Goal: Information Seeking & Learning: Find specific fact

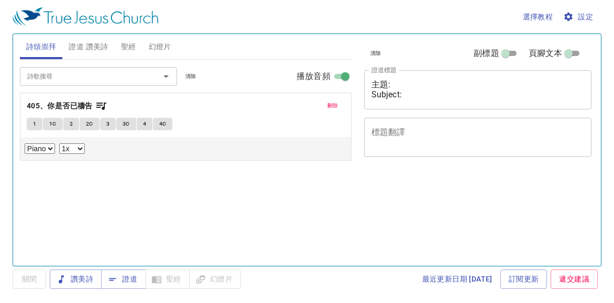
select select "1"
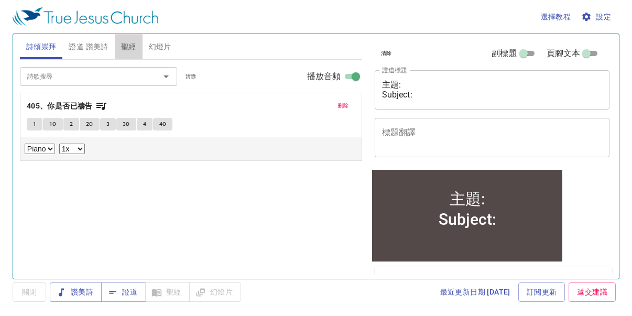
click at [129, 46] on span "聖經" at bounding box center [128, 46] width 15 height 13
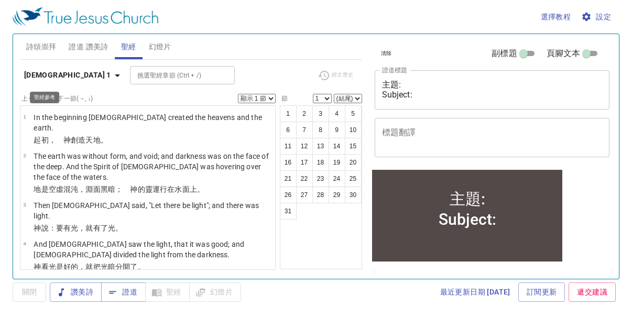
click at [111, 77] on icon "button" at bounding box center [117, 75] width 13 height 13
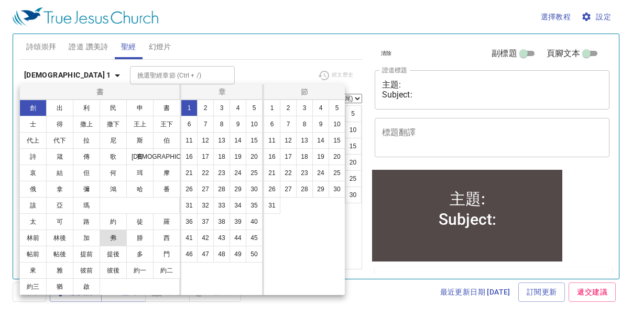
click at [115, 238] on button "弗" at bounding box center [113, 238] width 27 height 17
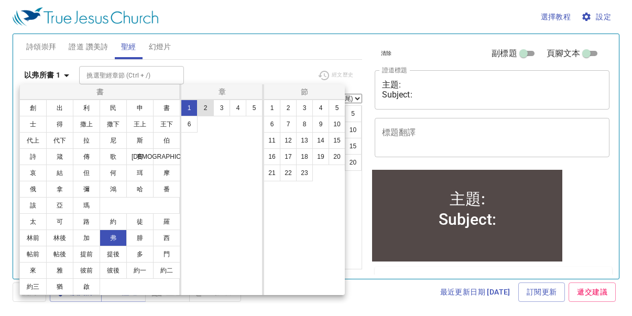
click at [206, 109] on button "2" at bounding box center [205, 108] width 17 height 17
click at [276, 110] on button "1" at bounding box center [272, 108] width 17 height 17
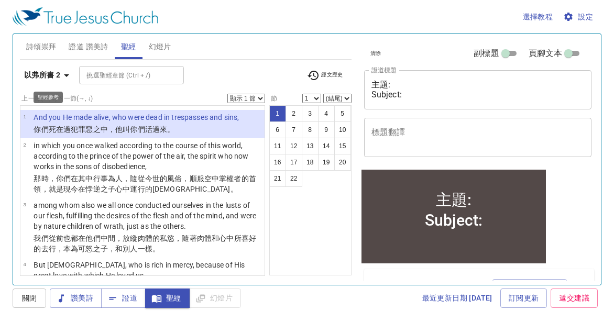
click at [70, 77] on icon "button" at bounding box center [66, 75] width 13 height 13
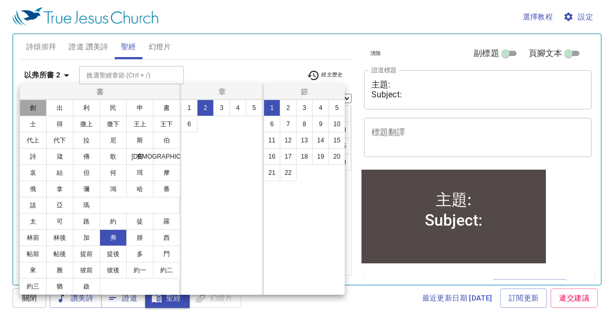
click at [38, 106] on button "創" at bounding box center [32, 108] width 27 height 17
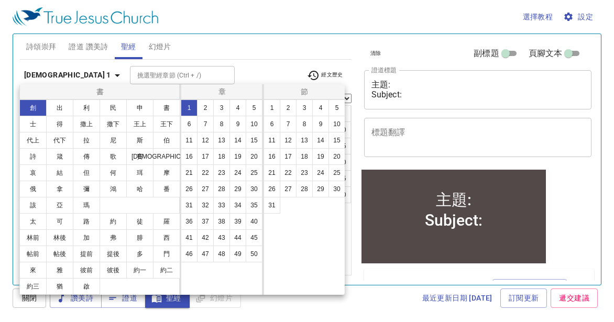
click at [3, 123] on div at bounding box center [307, 161] width 614 height 322
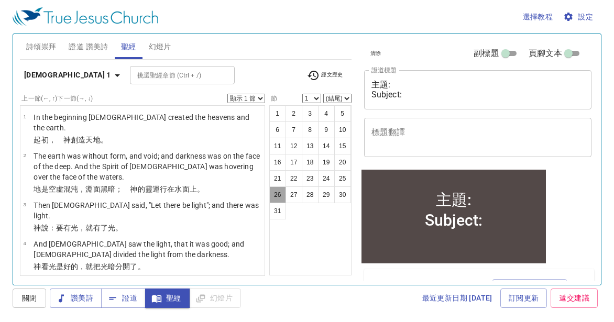
click at [277, 195] on button "26" at bounding box center [277, 195] width 17 height 17
select select "26"
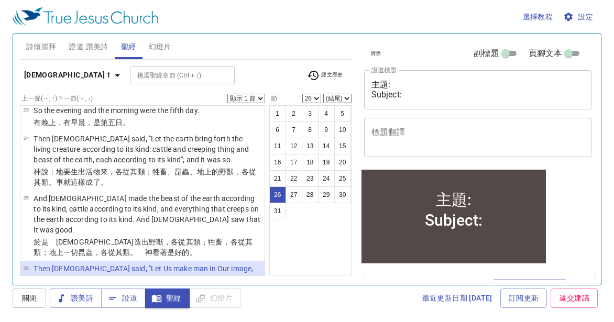
click at [260, 96] on select "顯示 1 節 顯示 2 節 顯示 3 節 顯示 4 節 顯示 5 節" at bounding box center [246, 98] width 38 height 9
click at [227, 94] on select "顯示 1 節 顯示 2 節 顯示 3 節 顯示 4 節 顯示 5 節" at bounding box center [246, 98] width 38 height 9
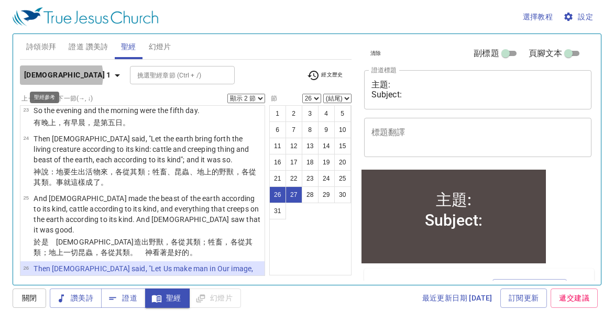
click at [111, 75] on icon "button" at bounding box center [117, 75] width 13 height 13
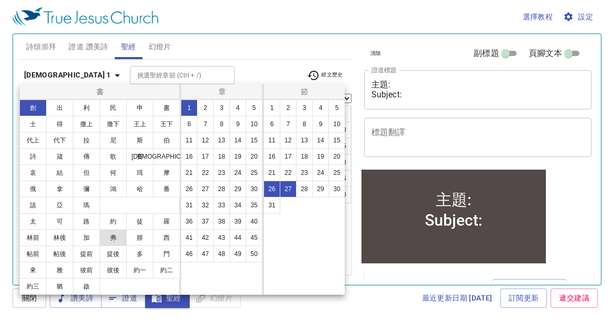
click at [109, 235] on button "弗" at bounding box center [113, 238] width 27 height 17
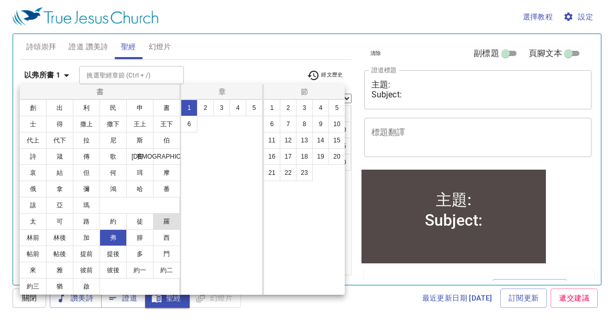
select select "1"
click at [236, 112] on button "4" at bounding box center [238, 108] width 17 height 17
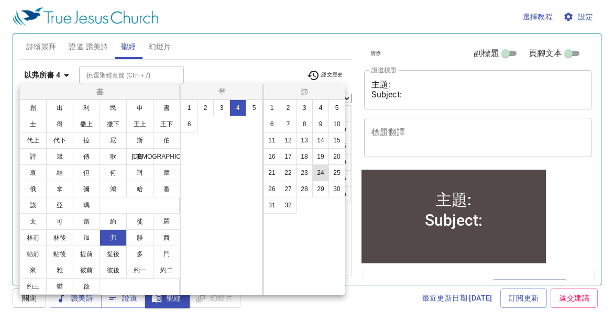
click at [322, 175] on button "24" at bounding box center [320, 173] width 17 height 17
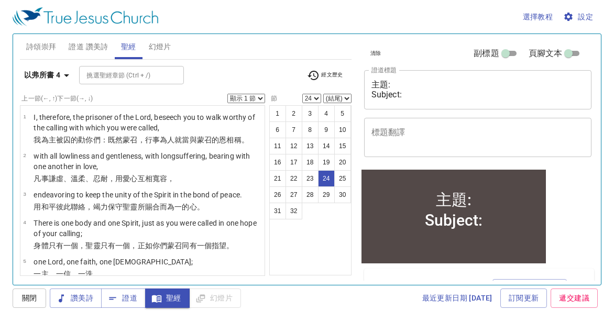
scroll to position [925, 0]
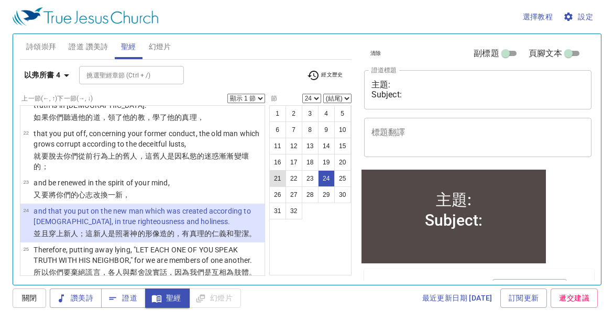
click at [281, 176] on button "21" at bounding box center [277, 178] width 17 height 17
select select "21"
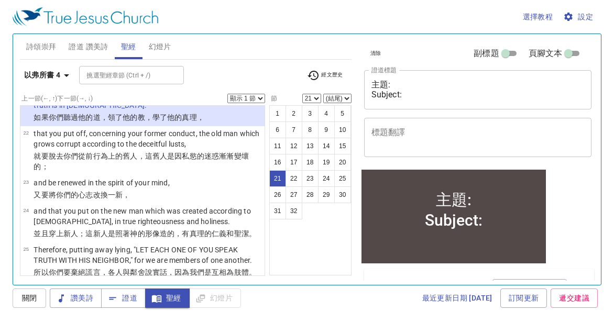
scroll to position [808, 0]
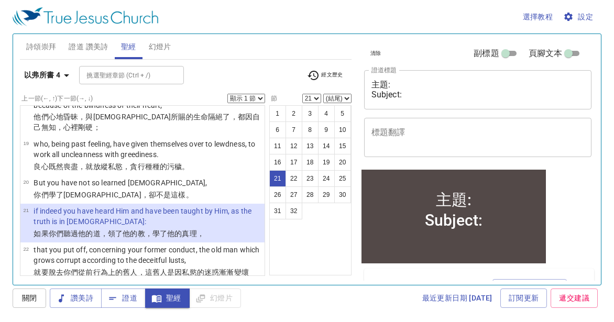
click at [262, 99] on select "顯示 1 節 顯示 2 節 顯示 3 節 顯示 4 節 顯示 5 節" at bounding box center [246, 98] width 38 height 9
click at [227, 94] on select "顯示 1 節 顯示 2 節 顯示 3 節 顯示 4 節 顯示 5 節" at bounding box center [246, 98] width 38 height 9
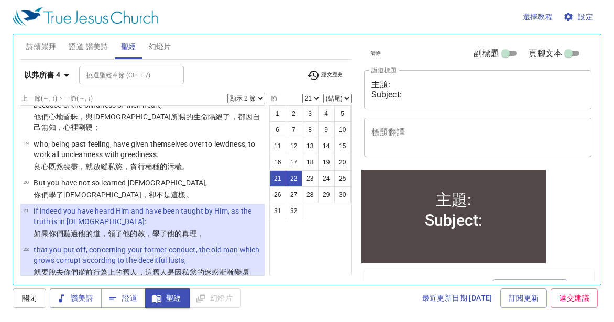
click at [258, 99] on select "顯示 1 節 顯示 2 節 顯示 3 節 顯示 4 節 顯示 5 節" at bounding box center [246, 98] width 38 height 9
click at [227, 94] on select "顯示 1 節 顯示 2 節 顯示 3 節 顯示 4 節 顯示 5 節" at bounding box center [246, 98] width 38 height 9
click at [1, 19] on div "選擇教程 設定 詩頌崇拜 證道 讚美詩 聖經 幻燈片 詩歌搜尋 詩歌搜尋 清除 播放音頻 刪除 405、你是否已禱告 1 1C 2 2C 3 3C 4 4C …" at bounding box center [307, 161] width 614 height 322
click at [257, 100] on select "顯示 1 節 顯示 2 節 顯示 3 節 顯示 4 節 顯示 5 節" at bounding box center [246, 98] width 38 height 9
click at [227, 94] on select "顯示 1 節 顯示 2 節 顯示 3 節 顯示 4 節 顯示 5 節" at bounding box center [246, 98] width 38 height 9
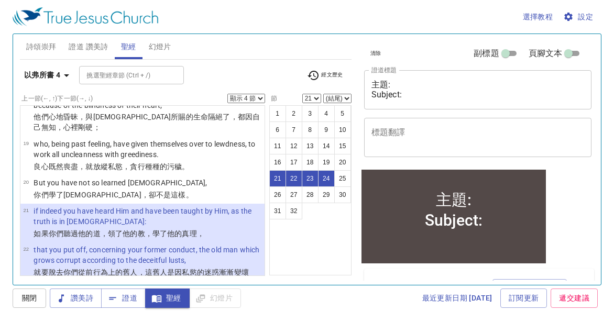
click at [1, 140] on div "選擇教程 設定 詩頌崇拜 證道 讚美詩 聖經 幻燈片 詩歌搜尋 詩歌搜尋 清除 播放音頻 刪除 405、你是否已禱告 1 1C 2 2C 3 3C 4 4C …" at bounding box center [307, 161] width 614 height 322
click at [67, 77] on icon "button" at bounding box center [66, 75] width 13 height 13
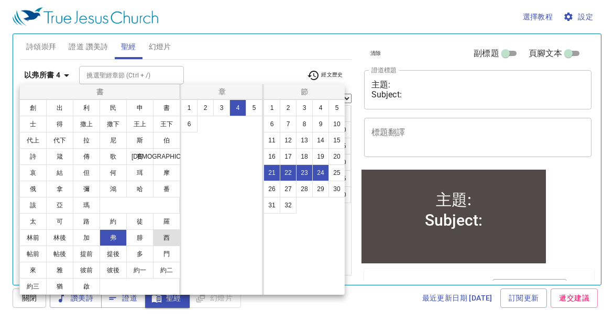
click at [169, 237] on button "西" at bounding box center [166, 238] width 27 height 17
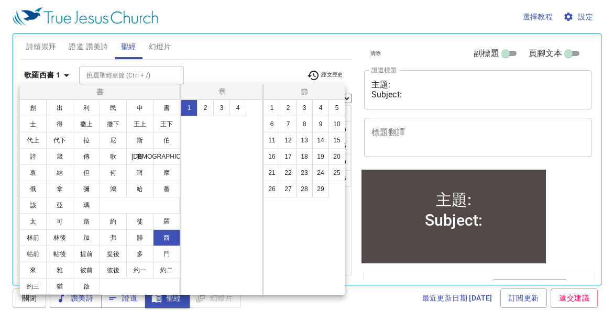
select select "1"
click at [223, 109] on button "3" at bounding box center [221, 108] width 17 height 17
click at [338, 110] on button "5" at bounding box center [337, 108] width 17 height 17
select select "5"
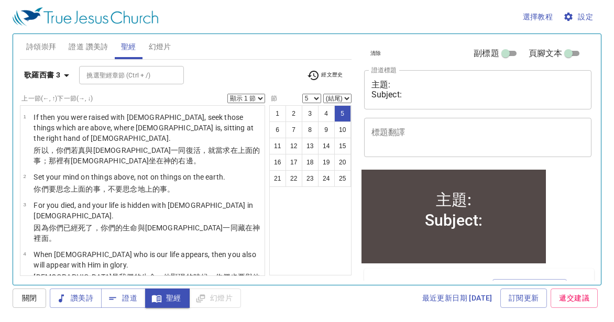
scroll to position [104, 0]
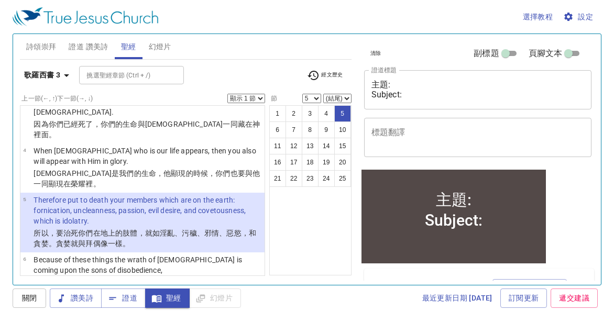
click at [263, 94] on select "顯示 1 節 顯示 2 節 顯示 3 節 顯示 4 節 顯示 5 節" at bounding box center [246, 98] width 38 height 9
click at [227, 94] on select "顯示 1 節 顯示 2 節 顯示 3 節 顯示 4 節 顯示 5 節" at bounding box center [246, 98] width 38 height 9
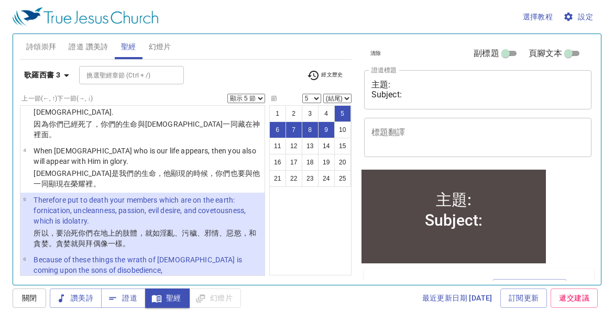
click at [12, 176] on div "選擇教程 設定 詩頌崇拜 證道 讚美詩 聖經 幻燈片 詩歌搜尋 詩歌搜尋 清除 播放音頻 刪除 405、你是否已禱告 1 1C 2 2C 3 3C 4 4C …" at bounding box center [307, 161] width 614 height 322
click at [259, 95] on select "顯示 1 節 顯示 2 節 顯示 3 節 顯示 4 節 顯示 5 節" at bounding box center [246, 98] width 38 height 9
select select "3"
click at [227, 94] on select "顯示 1 節 顯示 2 節 顯示 3 節 顯示 4 節 顯示 5 節" at bounding box center [246, 98] width 38 height 9
click at [8, 53] on div "選擇教程 設定 詩頌崇拜 證道 讚美詩 聖經 幻燈片 詩歌搜尋 詩歌搜尋 清除 播放音頻 刪除 405、你是否已禱告 1 1C 2 2C 3 3C 4 4C …" at bounding box center [307, 161] width 614 height 322
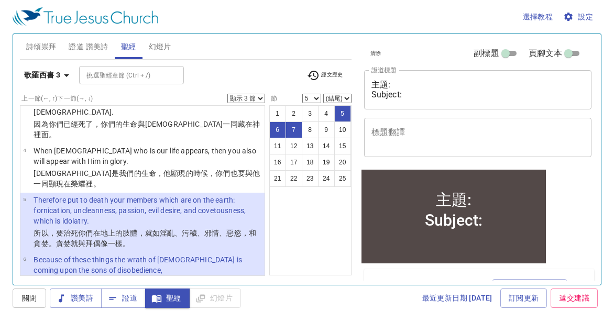
click at [4, 89] on div "選擇教程 設定 詩頌崇拜 證道 讚美詩 聖經 幻燈片 詩歌搜尋 詩歌搜尋 清除 播放音頻 刪除 405、你是否已禱告 1 1C 2 2C 3 3C 4 4C …" at bounding box center [307, 161] width 614 height 322
drag, startPoint x: 9, startPoint y: 47, endPoint x: 25, endPoint y: 30, distance: 22.6
click at [9, 47] on div "選擇教程 設定 詩頌崇拜 證道 讚美詩 聖經 幻燈片 詩歌搜尋 詩歌搜尋 清除 播放音頻 刪除 405、你是否已禱告 1 1C 2 2C 3 3C 4 4C …" at bounding box center [307, 161] width 614 height 322
click at [344, 129] on button "10" at bounding box center [342, 130] width 17 height 17
select select "10"
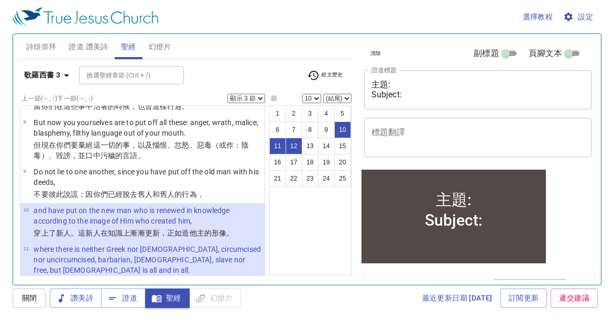
scroll to position [306, 0]
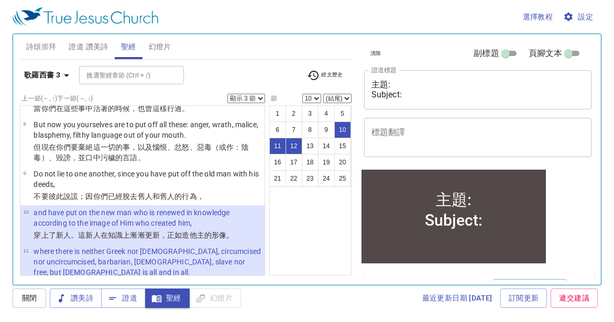
click at [258, 95] on select "顯示 1 節 顯示 2 節 顯示 3 節 顯示 4 節 顯示 5 節" at bounding box center [246, 98] width 38 height 9
select select "1"
click at [227, 94] on select "顯示 1 節 顯示 2 節 顯示 3 節 顯示 4 節 顯示 5 節" at bounding box center [246, 98] width 38 height 9
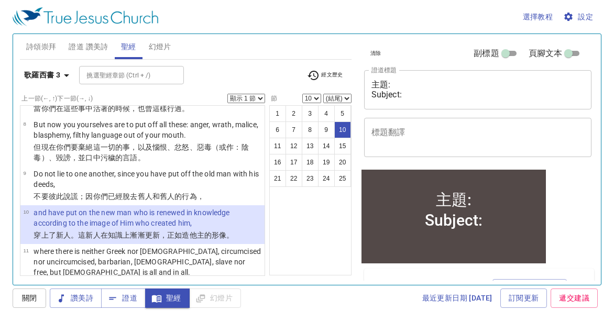
click at [3, 46] on div "選擇教程 設定 詩頌崇拜 證道 讚美詩 聖經 幻燈片 詩歌搜尋 詩歌搜尋 清除 播放音頻 刪除 405、你是否已禱告 1 1C 2 2C 3 3C 4 4C …" at bounding box center [307, 161] width 614 height 322
click at [67, 78] on icon "button" at bounding box center [66, 75] width 13 height 13
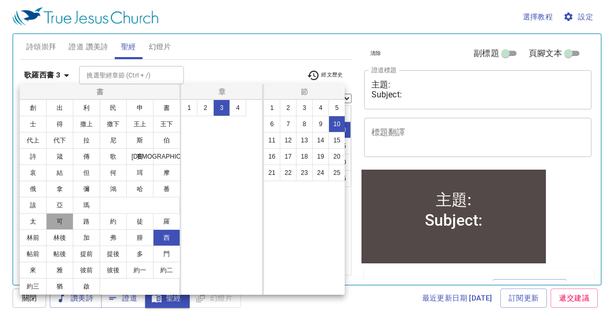
click at [64, 225] on button "可" at bounding box center [59, 221] width 27 height 17
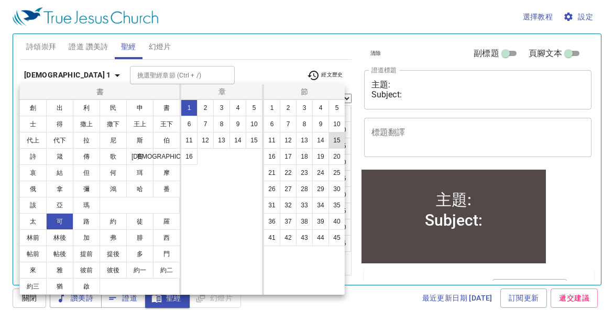
scroll to position [0, 0]
click at [223, 106] on button "3" at bounding box center [221, 108] width 17 height 17
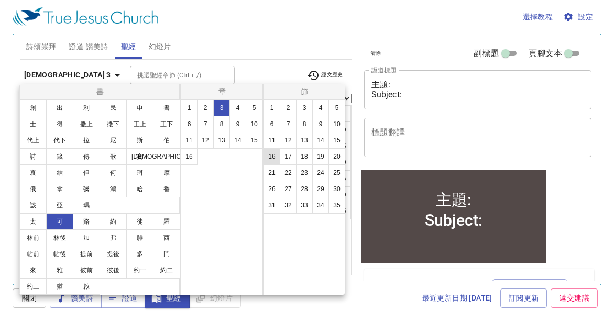
click at [273, 157] on button "16" at bounding box center [272, 156] width 17 height 17
select select "16"
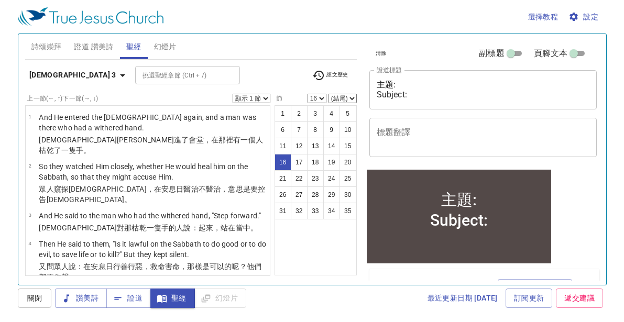
scroll to position [546, 0]
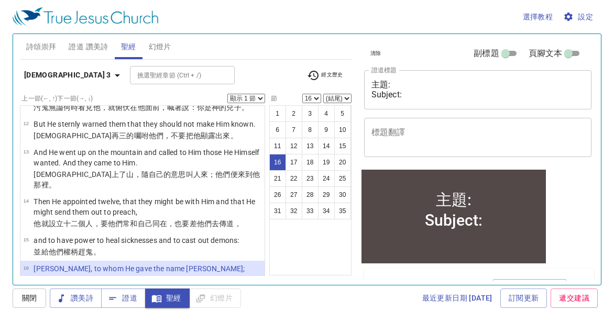
click at [263, 97] on select "顯示 1 節 顯示 2 節 顯示 3 節 顯示 4 節 顯示 5 節" at bounding box center [246, 98] width 38 height 9
click at [227, 94] on select "顯示 1 節 顯示 2 節 顯示 3 節 顯示 4 節 顯示 5 節" at bounding box center [246, 98] width 38 height 9
click at [8, 74] on div "選擇教程 設定 詩頌崇拜 證道 讚美詩 聖經 幻燈片 詩歌搜尋 詩歌搜尋 清除 播放音頻 刪除 405、你是否已禱告 1 1C 2 2C 3 3C 4 4C …" at bounding box center [307, 161] width 614 height 322
click at [320, 298] on div "最近更新日期 [DATE] 訂閱更新 遞交建議" at bounding box center [423, 298] width 357 height 19
click at [346, 303] on div "最近更新日期 [DATE] 訂閱更新 遞交建議" at bounding box center [423, 298] width 357 height 19
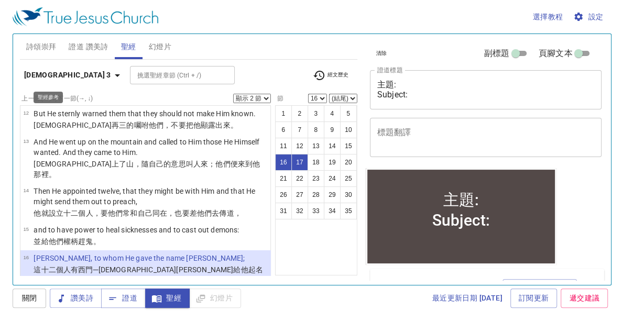
click at [111, 79] on icon "button" at bounding box center [117, 75] width 13 height 13
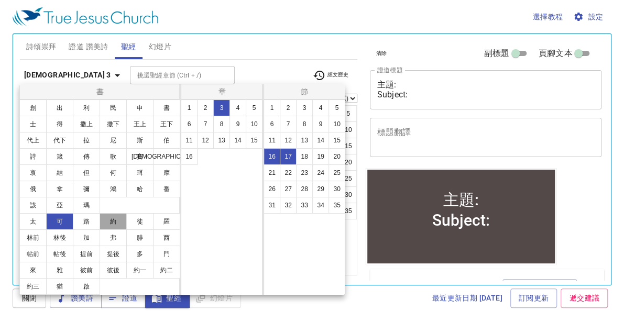
click at [120, 220] on button "約" at bounding box center [113, 221] width 27 height 17
select select "1"
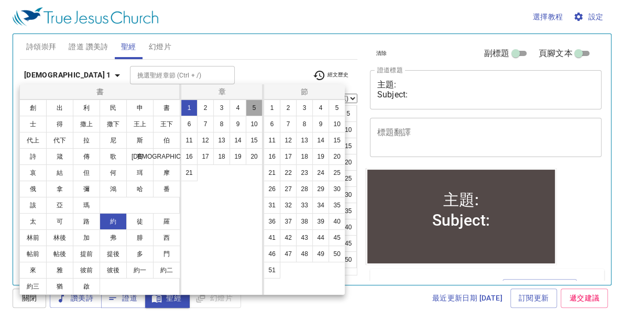
click at [250, 106] on button "5" at bounding box center [254, 108] width 17 height 17
click at [285, 154] on button "17" at bounding box center [288, 156] width 17 height 17
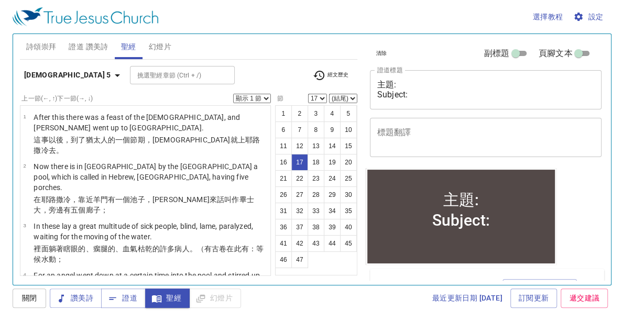
scroll to position [643, 0]
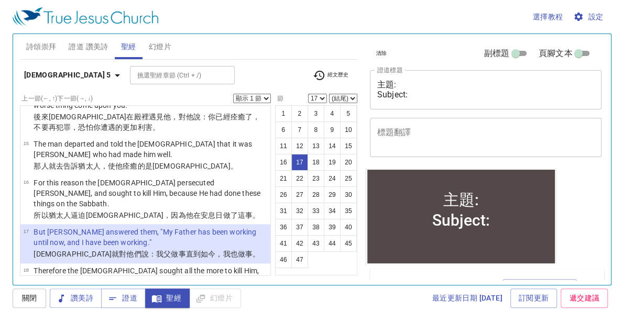
click at [1, 61] on div "選擇教程 設定 詩頌崇拜 證道 讚美詩 聖經 幻燈片 詩歌搜尋 詩歌搜尋 清除 播放音頻 刪除 405、你是否已禱告 1 1C 2 2C 3 3C 4 4C …" at bounding box center [312, 161] width 624 height 322
click at [111, 74] on icon "button" at bounding box center [117, 75] width 13 height 13
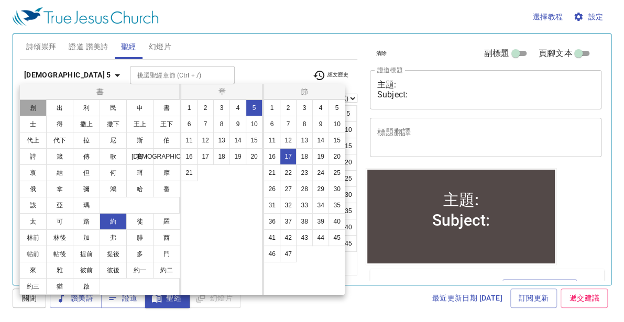
click at [32, 109] on button "創" at bounding box center [32, 108] width 27 height 17
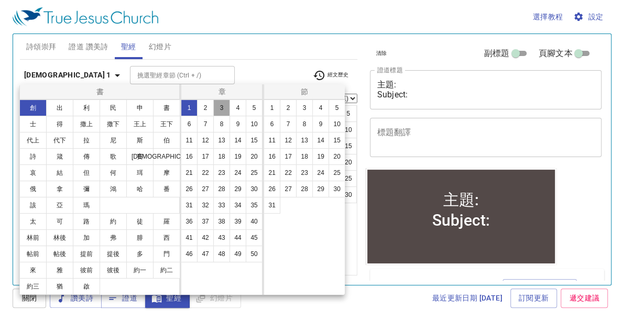
click at [223, 107] on button "3" at bounding box center [221, 108] width 17 height 17
click at [289, 170] on button "22" at bounding box center [288, 173] width 17 height 17
select select "22"
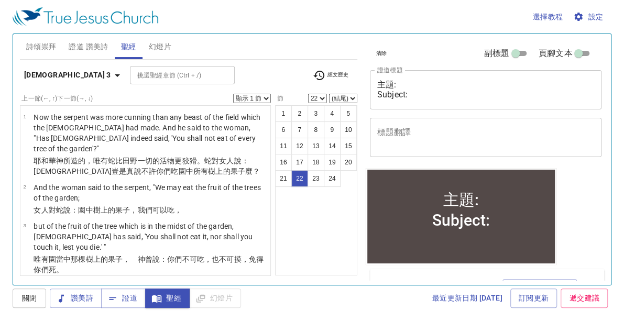
scroll to position [1036, 0]
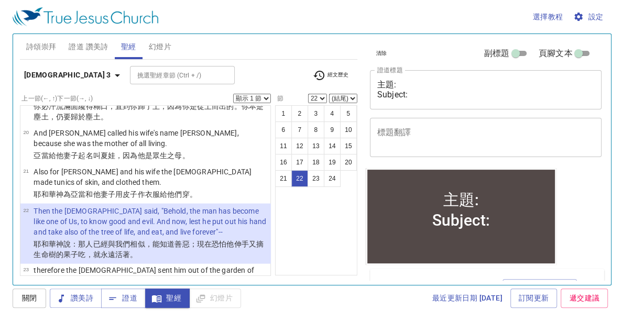
click at [266, 97] on select "顯示 1 節 顯示 2 節 顯示 3 節 顯示 4 節 顯示 5 節" at bounding box center [252, 98] width 38 height 9
click at [233, 94] on select "顯示 1 節 顯示 2 節 顯示 3 節 顯示 4 節 顯示 5 節" at bounding box center [252, 98] width 38 height 9
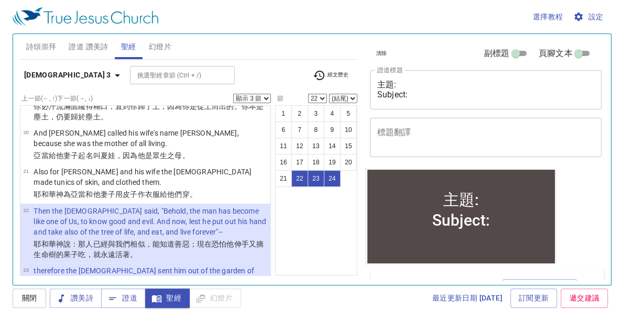
click at [0, 121] on html "選擇教程 設定 詩頌崇拜 證道 讚美詩 聖經 幻燈片 詩歌搜尋 詩歌搜尋 清除 播放音頻 刪除 405、你是否已禱告 1 1C 2 2C 3 3C 4 4C …" at bounding box center [312, 161] width 624 height 322
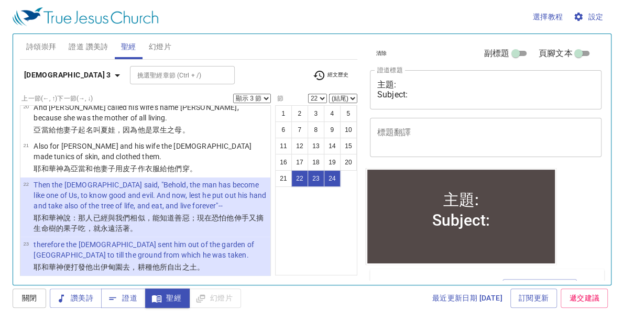
scroll to position [1083, 0]
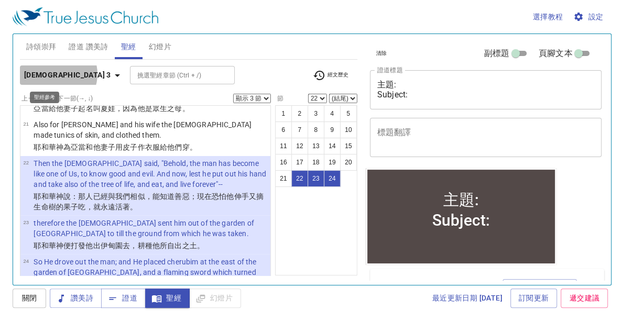
click at [115, 74] on icon "button" at bounding box center [117, 75] width 5 height 3
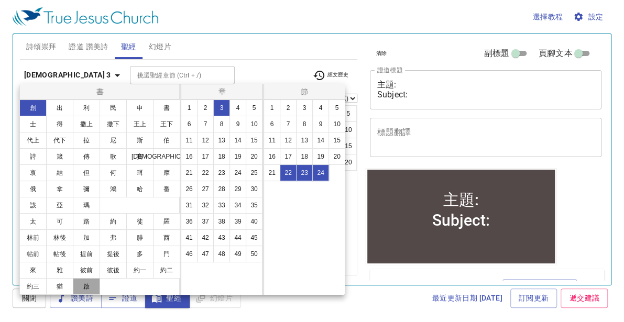
click at [86, 285] on button "啟" at bounding box center [86, 286] width 27 height 17
select select "1"
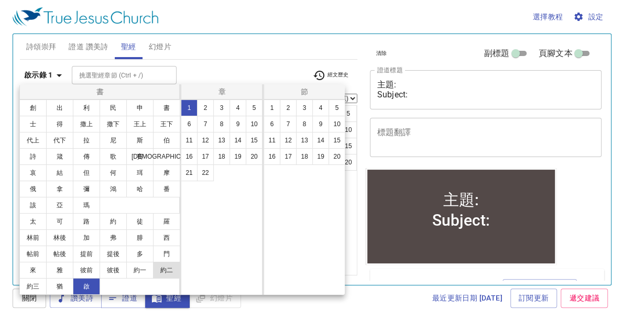
scroll to position [0, 0]
click at [210, 171] on button "22" at bounding box center [205, 173] width 17 height 17
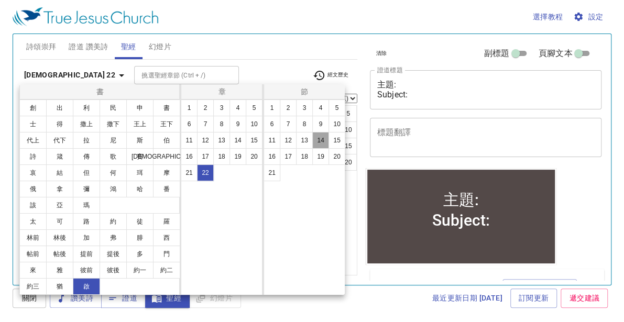
click at [317, 143] on button "14" at bounding box center [320, 140] width 17 height 17
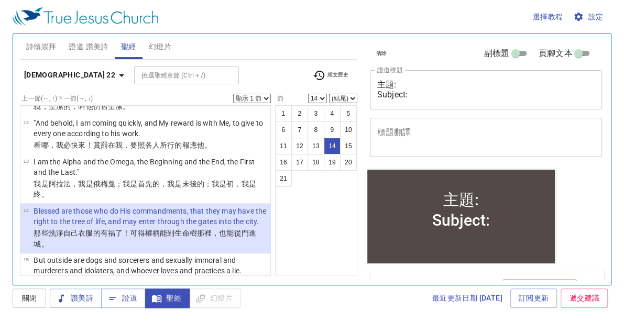
click at [3, 92] on div "選擇教程 設定 詩頌崇拜 證道 讚美詩 聖經 幻燈片 詩歌搜尋 詩歌搜尋 清除 播放音頻 刪除 405、你是否已禱告 1 1C 2 2C 3 3C 4 4C …" at bounding box center [312, 161] width 624 height 322
click at [115, 77] on icon "button" at bounding box center [121, 75] width 13 height 13
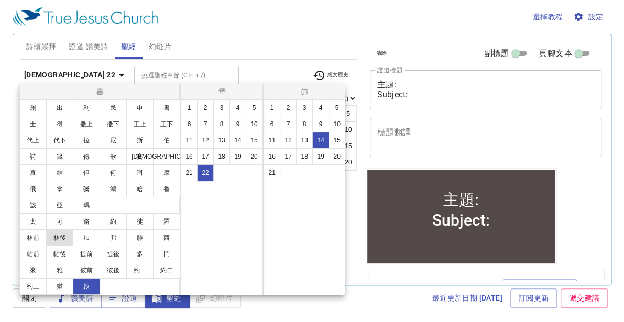
click at [62, 238] on button "林後" at bounding box center [59, 238] width 27 height 17
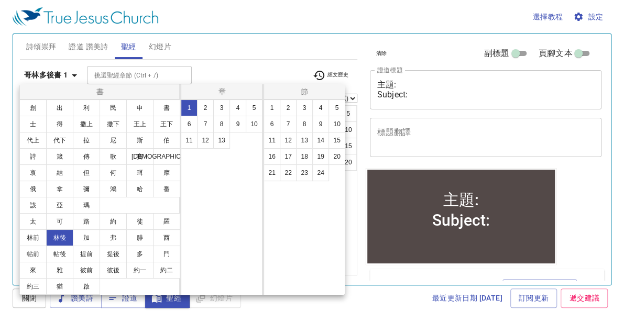
scroll to position [0, 0]
click at [253, 109] on button "5" at bounding box center [254, 108] width 17 height 17
click at [273, 112] on button "1" at bounding box center [272, 108] width 17 height 17
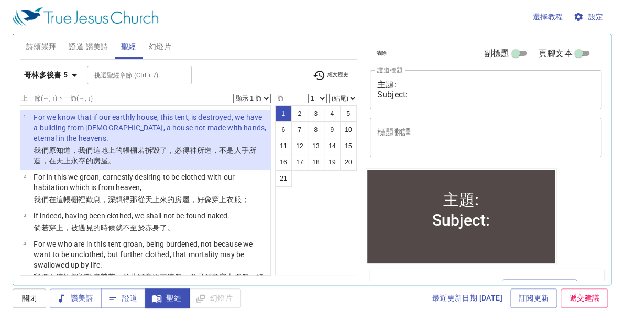
click at [3, 94] on div "選擇教程 設定 詩頌崇拜 證道 讚美詩 聖經 幻燈片 詩歌搜尋 詩歌搜尋 清除 播放音頻 刪除 405、你是否已禱告 1 1C 2 2C 3 3C 4 4C …" at bounding box center [312, 161] width 624 height 322
click at [303, 158] on button "17" at bounding box center [299, 162] width 17 height 17
select select "17"
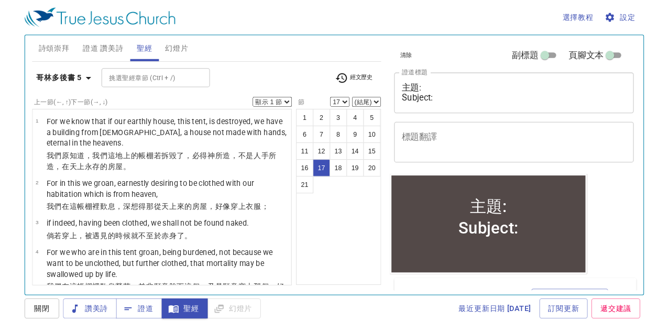
scroll to position [685, 0]
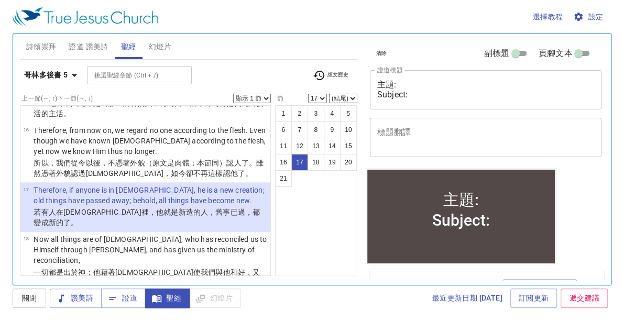
click at [264, 96] on select "顯示 1 節 顯示 2 節 顯示 3 節 顯示 4 節 顯示 5 節" at bounding box center [252, 98] width 38 height 9
click at [233, 94] on select "顯示 1 節 顯示 2 節 顯示 3 節 顯示 4 節 顯示 5 節" at bounding box center [252, 98] width 38 height 9
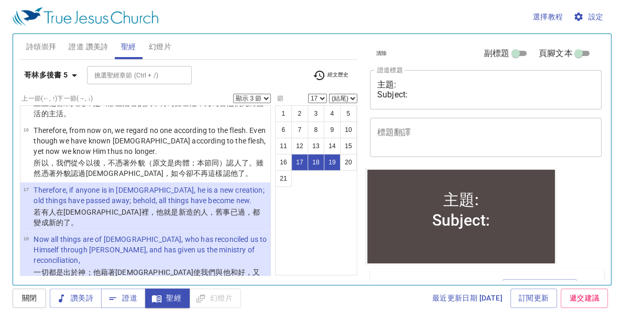
click at [0, 41] on html "選擇教程 設定 詩頌崇拜 證道 讚美詩 聖經 幻燈片 詩歌搜尋 詩歌搜尋 清除 播放音頻 刪除 405、你是否已禱告 1 1C 2 2C 3 3C 4 4C …" at bounding box center [312, 161] width 624 height 322
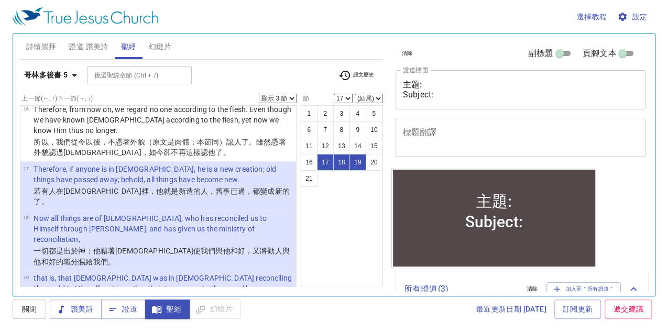
scroll to position [643, 0]
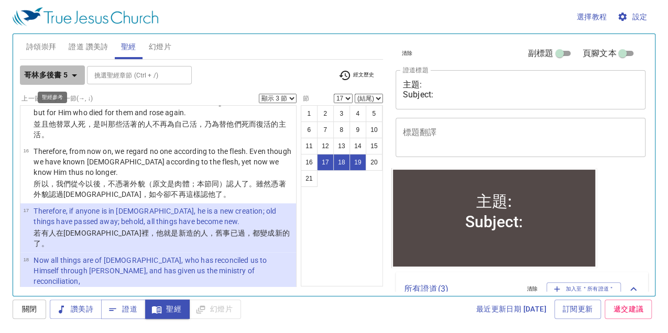
click at [75, 75] on icon "button" at bounding box center [74, 75] width 13 height 13
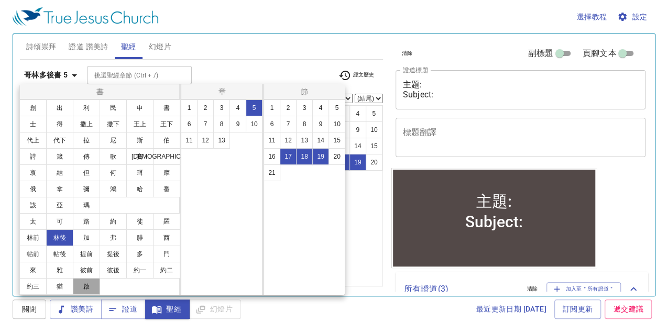
click at [88, 288] on button "啟" at bounding box center [86, 286] width 27 height 17
select select "1"
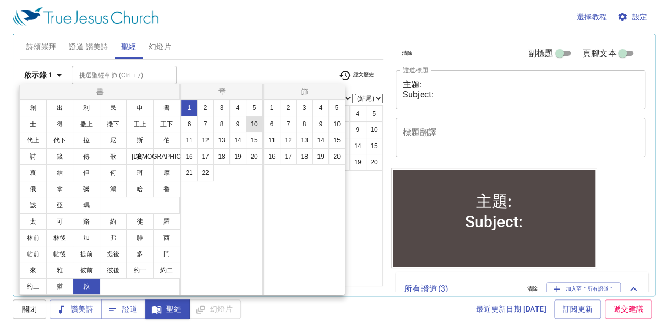
scroll to position [0, 0]
click at [223, 106] on button "3" at bounding box center [221, 108] width 17 height 17
click at [275, 110] on button "1" at bounding box center [272, 108] width 17 height 17
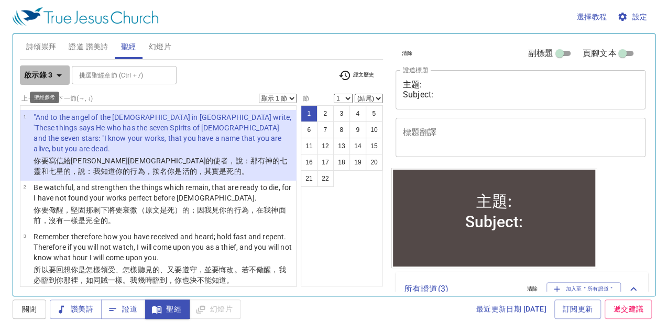
click at [59, 75] on icon "button" at bounding box center [59, 75] width 5 height 3
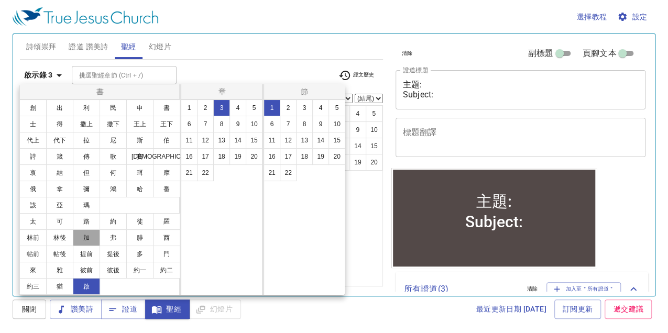
click at [84, 231] on button "加" at bounding box center [86, 238] width 27 height 17
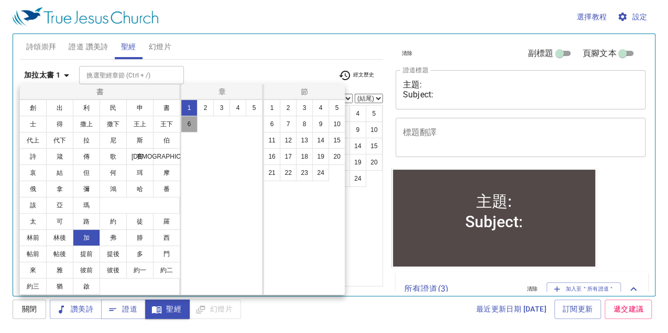
click at [193, 127] on button "6" at bounding box center [189, 124] width 17 height 17
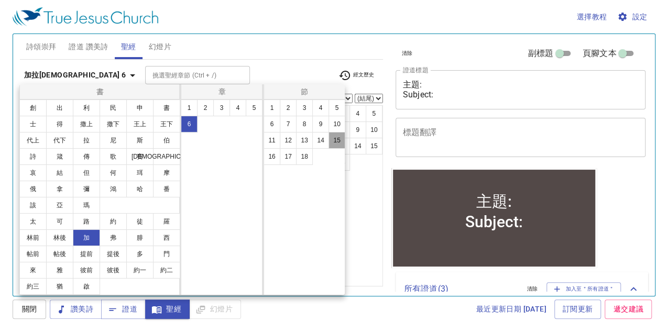
click at [334, 142] on button "15" at bounding box center [337, 140] width 17 height 17
select select "15"
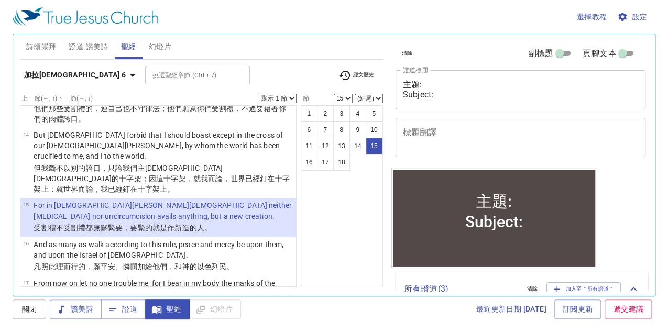
click at [292, 100] on select "顯示 1 節 顯示 2 節 顯示 3 節 顯示 4 節 顯示 5 節" at bounding box center [278, 98] width 38 height 9
click at [259, 94] on select "顯示 1 節 顯示 2 節 顯示 3 節 顯示 4 節 顯示 5 節" at bounding box center [278, 98] width 38 height 9
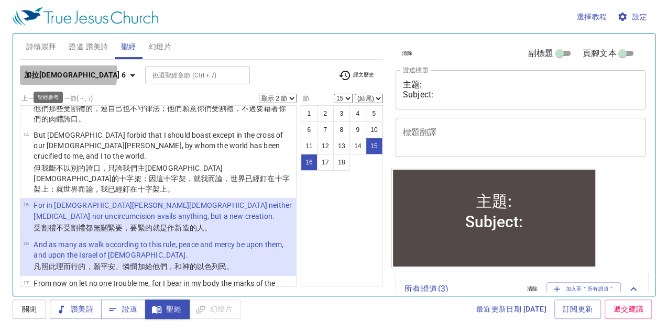
click at [126, 73] on icon "button" at bounding box center [132, 75] width 13 height 13
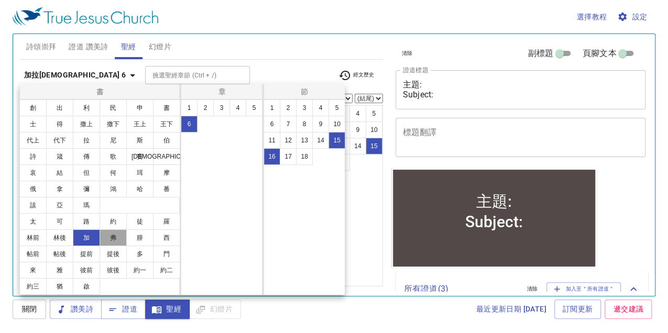
click at [118, 241] on button "弗" at bounding box center [113, 238] width 27 height 17
select select "1"
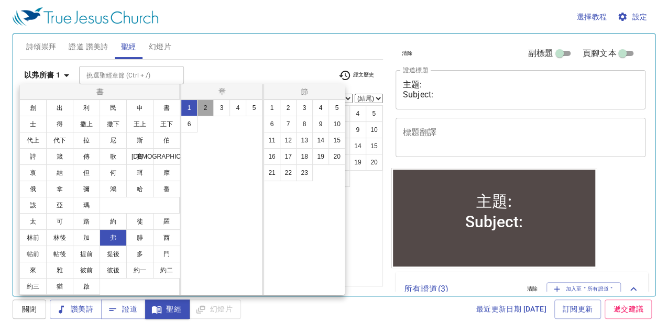
click at [211, 112] on button "2" at bounding box center [205, 108] width 17 height 17
click at [334, 126] on button "10" at bounding box center [337, 124] width 17 height 17
select select "10"
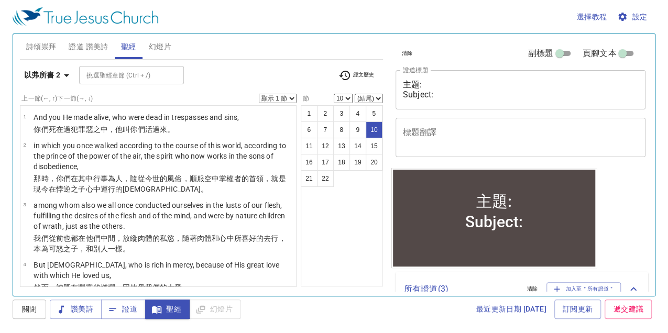
scroll to position [319, 0]
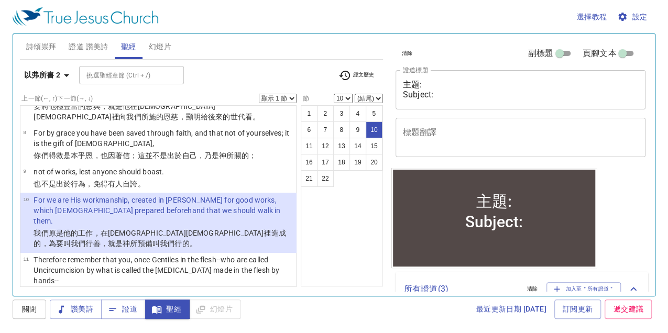
click at [294, 99] on select "顯示 1 節 顯示 2 節 顯示 3 節 顯示 4 節 顯示 5 節" at bounding box center [278, 98] width 38 height 9
click at [259, 94] on select "顯示 1 節 顯示 2 節 顯示 3 節 顯示 4 節 顯示 5 節" at bounding box center [278, 98] width 38 height 9
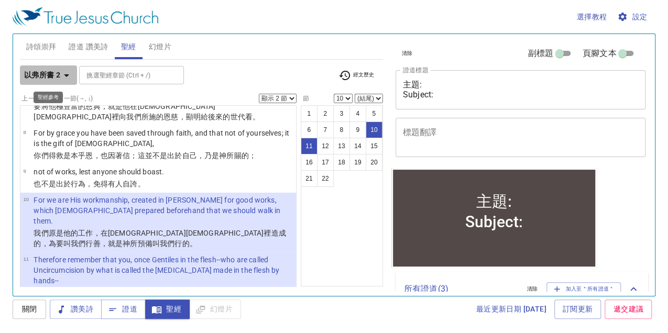
click at [67, 77] on icon "button" at bounding box center [66, 75] width 13 height 13
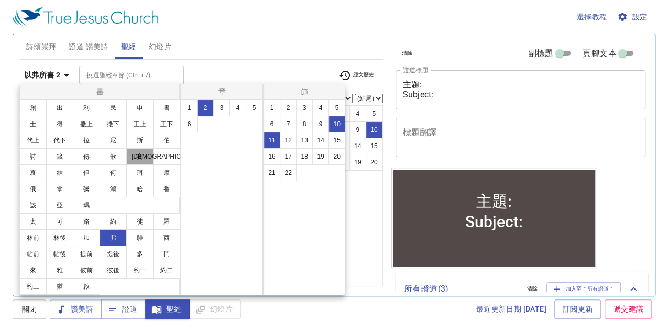
click at [134, 158] on button "賽" at bounding box center [139, 156] width 27 height 17
select select "1"
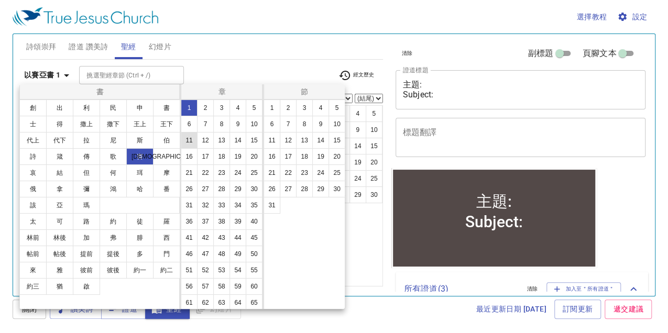
scroll to position [0, 0]
click at [216, 246] on button "43" at bounding box center [221, 238] width 17 height 17
click at [337, 108] on button "5" at bounding box center [337, 108] width 17 height 17
select select "5"
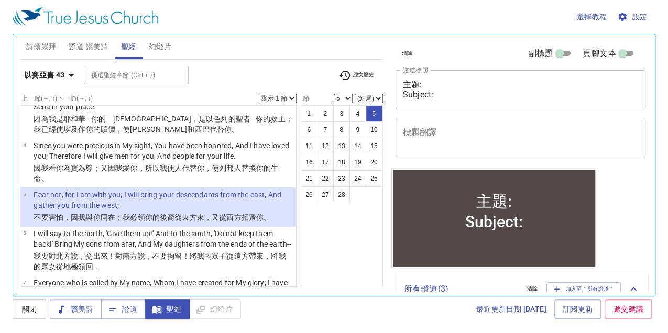
click at [293, 97] on select "顯示 1 節 顯示 2 節 顯示 3 節 顯示 4 節 顯示 5 節" at bounding box center [278, 98] width 38 height 9
select select "4"
click at [259, 94] on select "顯示 1 節 顯示 2 節 顯示 3 節 顯示 4 節 顯示 5 節" at bounding box center [278, 98] width 38 height 9
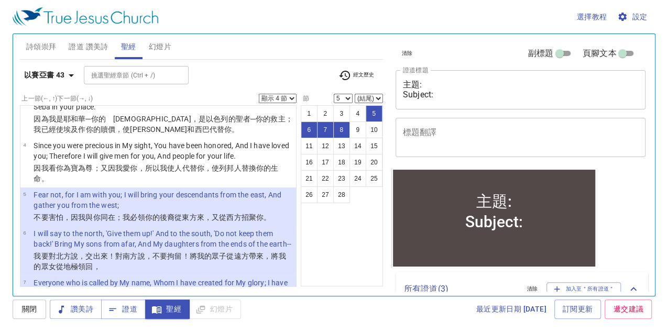
click at [310, 127] on button "6" at bounding box center [309, 130] width 17 height 17
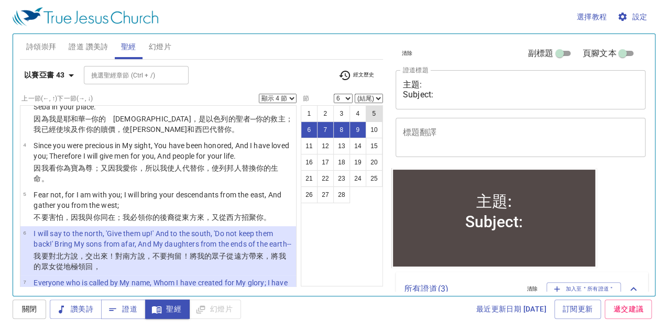
click at [367, 112] on button "5" at bounding box center [374, 113] width 17 height 17
select select "5"
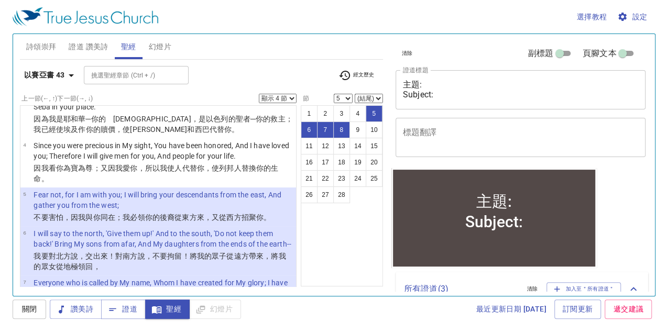
click at [287, 97] on select "顯示 1 節 顯示 2 節 顯示 3 節 顯示 4 節 顯示 5 節" at bounding box center [278, 98] width 38 height 9
select select "3"
click at [259, 94] on select "顯示 1 節 顯示 2 節 顯示 3 節 顯示 4 節 顯示 5 節" at bounding box center [278, 98] width 38 height 9
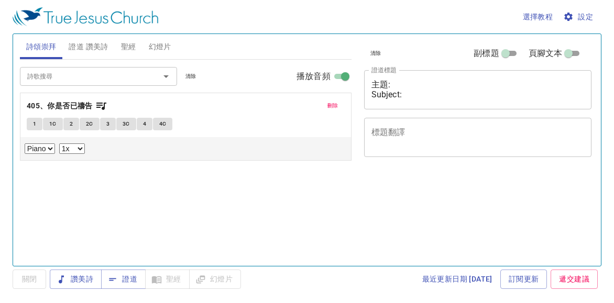
select select "1"
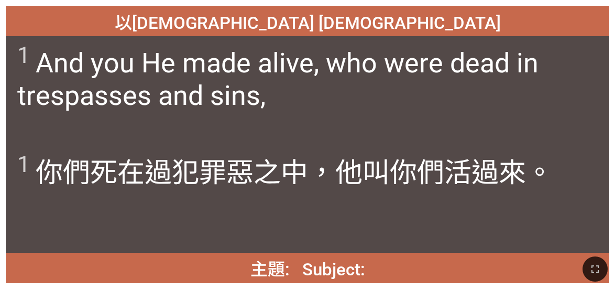
click at [279, 36] on div "以[DEMOGRAPHIC_DATA] [DEMOGRAPHIC_DATA]" at bounding box center [308, 21] width 604 height 30
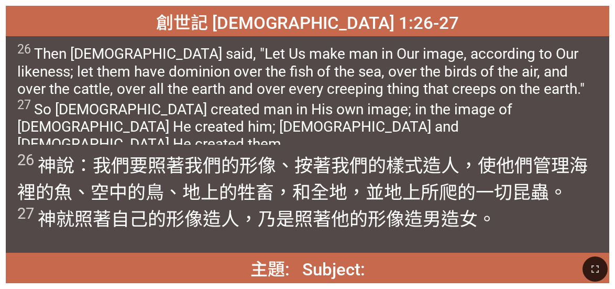
drag, startPoint x: 581, startPoint y: 60, endPoint x: 566, endPoint y: 57, distance: 15.4
click at [279, 60] on span "26 Then God said, "Let Us make man in Our image, according to Our likeness; let…" at bounding box center [307, 97] width 581 height 111
drag, startPoint x: 219, startPoint y: 17, endPoint x: 355, endPoint y: 249, distance: 269.0
click at [279, 4] on div "主題: Subject: 主題: Subject: 詩頌崇拜 詩頌崇拜 Hymnal Worship Hymnal Worship 405 創世記 Genes…" at bounding box center [307, 4] width 607 height 0
copy div "創世記 Genesis 1:26-27 創世記 Genesis 1:26-27 26 Then God said, "Let Us make man in O…"
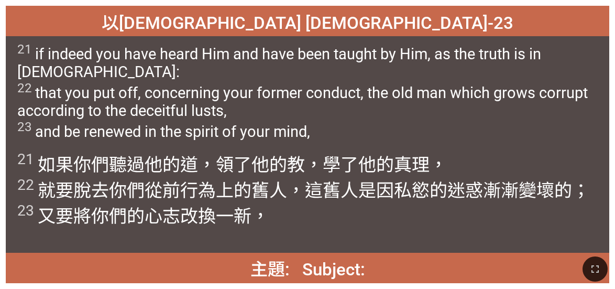
click at [279, 29] on div "以弗所書 Ephesians 4:21-23 以弗所書 Ephesians 4:21-23 21 if indeed you have heard Him a…" at bounding box center [307, 144] width 615 height 289
click at [270, 68] on span "21 if indeed you have heard Him and have been taught by Him, as the truth is in…" at bounding box center [307, 91] width 581 height 98
click at [210, 21] on span "以弗所書 Ephesians 4:21-23" at bounding box center [308, 21] width 412 height 25
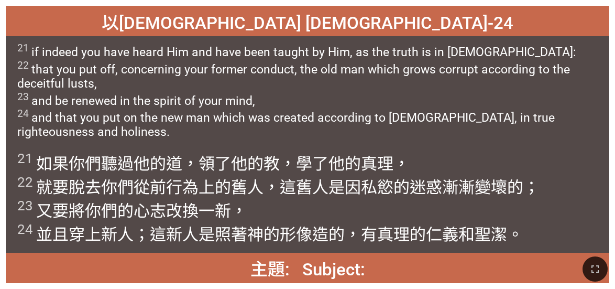
click at [279, 94] on span "21 if indeed you have heard Him and have been taught by Him, as the truth is in…" at bounding box center [307, 90] width 581 height 97
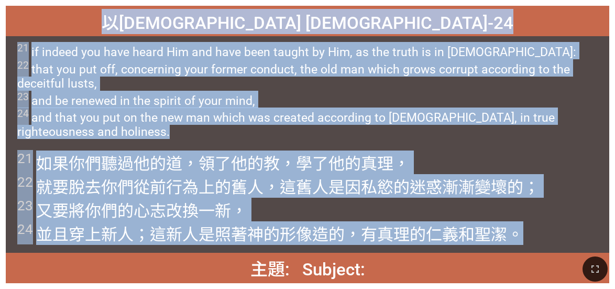
drag, startPoint x: 201, startPoint y: 20, endPoint x: 542, endPoint y: 201, distance: 385.7
click at [279, 201] on div "以弗所書 Ephesians 4:21-24 以弗所書 Ephesians 4:21-24 21 if indeed you have heard Him a…" at bounding box center [308, 144] width 604 height 277
copy div "以弗所書 Ephesians 4:21-24 以弗所書 Ephesians 4:21-24 21 if indeed you have heard Him a…"
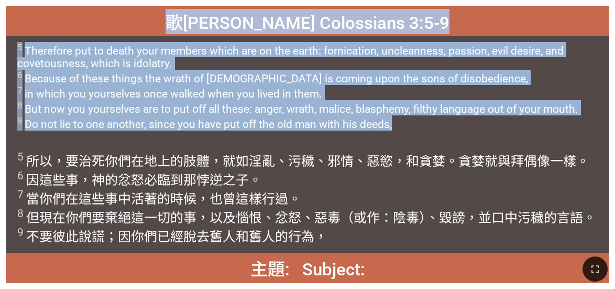
click at [279, 49] on span "5 Therefore put to death your members which are on the earth: fornication, uncl…" at bounding box center [307, 86] width 581 height 89
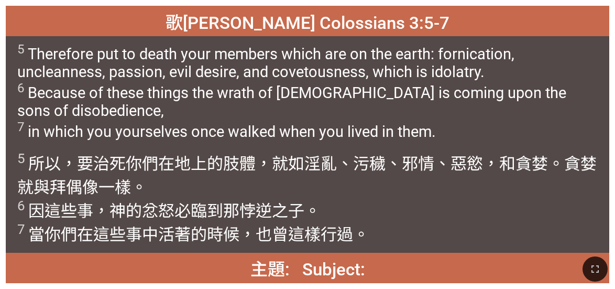
click at [279, 48] on span "5 Therefore put to death your members which are on the earth: fornication, uncl…" at bounding box center [307, 91] width 581 height 98
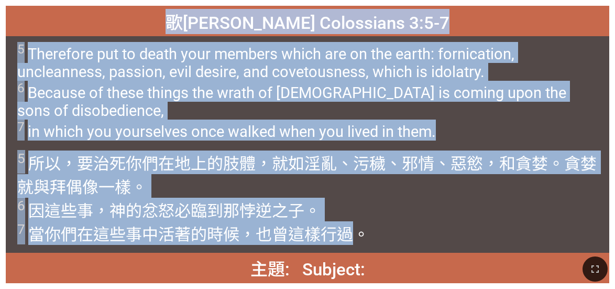
drag, startPoint x: 347, startPoint y: 234, endPoint x: 195, endPoint y: 19, distance: 263.6
click at [195, 19] on div "歌羅西書 Colossians 3:5-7 歌羅西書 Colossians 3:5-7 5 Therefore put to death your membe…" at bounding box center [308, 144] width 604 height 277
copy div "歌羅西書 Colossians 3:5-7 歌羅西書 Colossians 3:5-7 5 Therefore put to death your membe…"
click at [279, 16] on div "歌羅西書 Colossians 3:5-7" at bounding box center [308, 21] width 604 height 30
click at [279, 194] on span "5 所以 ，要治死 你們 在 地上 的肢體 ，就如淫亂 、污穢 、邪情 、惡 慾 ，和 貪婪 。貪婪就與拜偶像 一樣 。 6 因 這些事 ，神 的忿怒 必臨 …" at bounding box center [307, 197] width 581 height 94
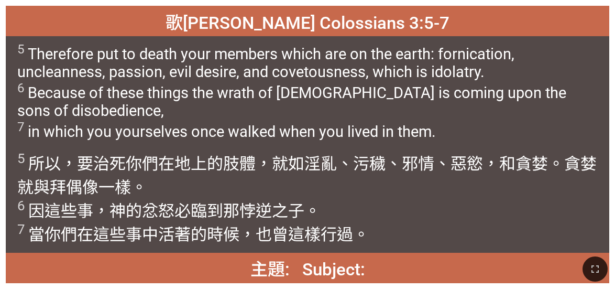
click at [279, 57] on span "5 Therefore put to death your members which are on the earth: fornication, uncl…" at bounding box center [307, 91] width 581 height 98
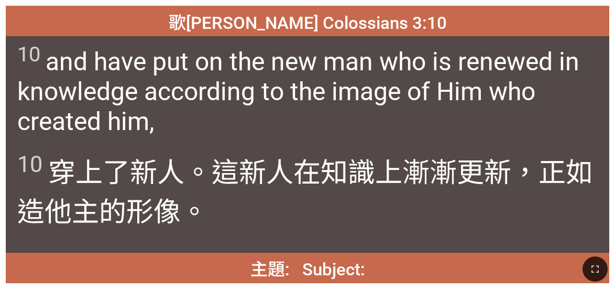
click at [279, 46] on span "10 and have put on the new man who is renewed in knowledge according to the ima…" at bounding box center [307, 89] width 581 height 94
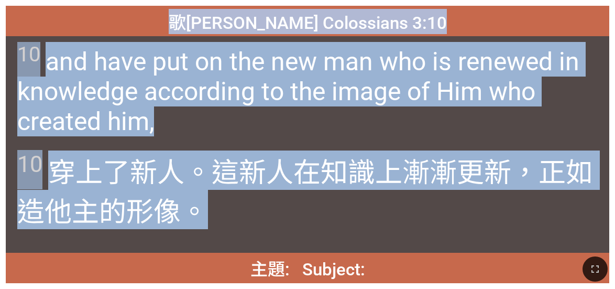
drag, startPoint x: 214, startPoint y: 23, endPoint x: 227, endPoint y: 214, distance: 191.3
click at [227, 214] on div "歌羅西書 Colossians 3:10 歌羅西書 Colossians 3:10 10 and have put on the new man who is…" at bounding box center [308, 144] width 604 height 277
copy div "歌羅西書 Colossians 3:10 歌羅西書 Colossians 3:10 10 and have put on the new man who is…"
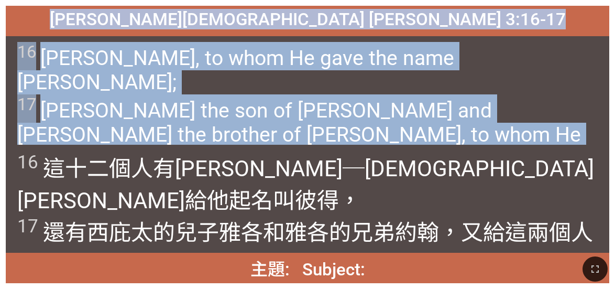
click at [279, 5] on div "馬可福音 Mark 3:16-17 馬可福音 Mark 3:16-17 16 Simon, to whom He gave the name Peter; 1…" at bounding box center [307, 144] width 615 height 289
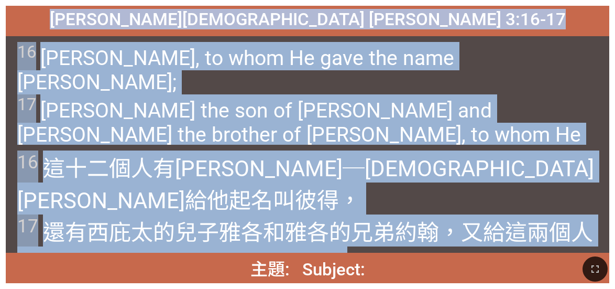
drag, startPoint x: 238, startPoint y: 27, endPoint x: 356, endPoint y: 227, distance: 232.6
click at [279, 223] on div "馬可福音 Mark 3:16-17 馬可福音 Mark 3:16-17 16 Simon, to whom He gave the name Peter; 1…" at bounding box center [308, 144] width 604 height 277
copy div "馬可福音 Mark 3:16-17 馬可福音 Mark 3:16-17 16 Simon, to whom He gave the name Peter; 1…"
click at [279, 10] on div "馬可福音 Mark 3:16-17" at bounding box center [308, 21] width 604 height 30
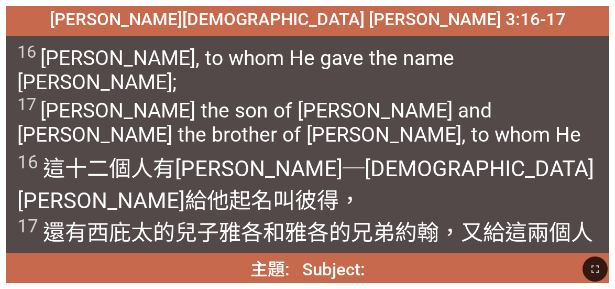
click at [279, 61] on span "16 Simon, to whom He gave the name Peter; 17 James the son of Zebedee and John …" at bounding box center [307, 106] width 581 height 129
click at [279, 65] on div "16 Simon, to whom He gave the name Peter; 17 James the son of Zebedee and John …" at bounding box center [308, 90] width 604 height 108
click at [279, 212] on span "16 這十二個人有西門 ─耶穌又 給他起 名叫 彼得 ， 17 還有 西庇太 的兒子 雅各 和 雅各 的兄弟 約翰 ，又 給這兩個人起 名叫 半尼其 ，就是 …" at bounding box center [307, 214] width 581 height 128
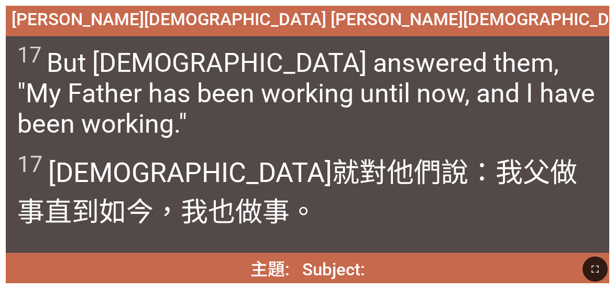
click at [279, 56] on span "17 But Jesus answered them, "My Father has been working until now, and I have b…" at bounding box center [307, 90] width 581 height 97
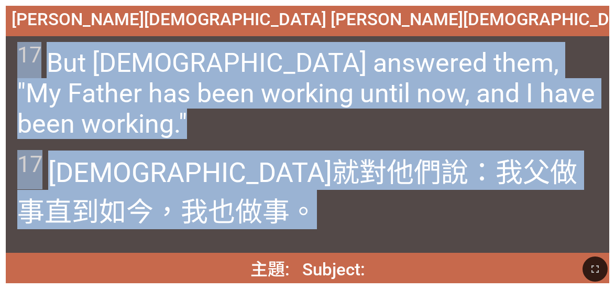
drag, startPoint x: 84, startPoint y: 222, endPoint x: 19, endPoint y: 50, distance: 183.8
click at [19, 50] on div "約翰福音 John 5:17 約翰福音 John 5:17 17 But Jesus answered them, "My Father has been w…" at bounding box center [308, 144] width 604 height 277
copy div "17 But Jesus answered them, "My Father has been working until now, and I have b…"
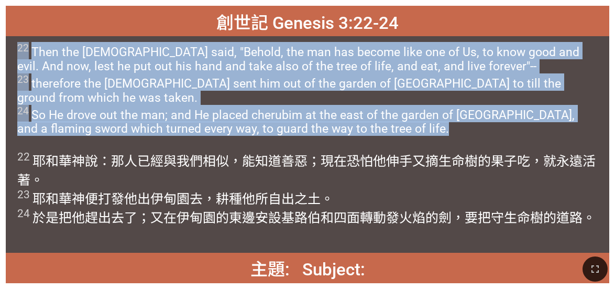
click at [279, 116] on span "22 Then the LORD God said, "Behold, the man has become like one of Us, to know …" at bounding box center [307, 89] width 581 height 94
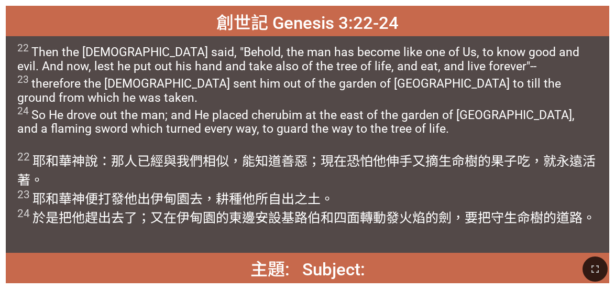
click at [216, 14] on div "創世記 Genesis 3:22-24" at bounding box center [308, 21] width 604 height 30
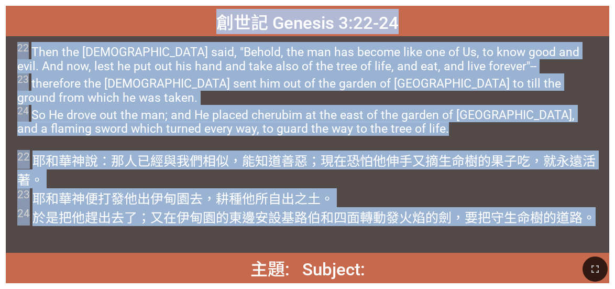
drag, startPoint x: 289, startPoint y: 40, endPoint x: 592, endPoint y: 214, distance: 349.6
click at [279, 214] on div "創世記 Genesis 3:22-24 創世記 Genesis 3:22-24 22 Then the LORD God said, "Behold, the…" at bounding box center [308, 144] width 604 height 277
copy div "創世記 Genesis 3:22-24 創世記 Genesis 3:22-24 22 Then the LORD God said, "Behold, the…"
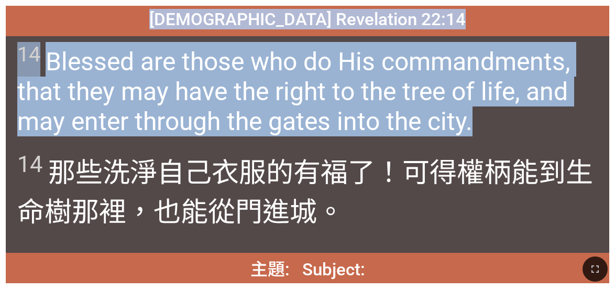
click at [279, 8] on div "啟示錄 Revelation 22:14" at bounding box center [308, 21] width 604 height 30
click at [272, 42] on span "14 Blessed are those who do His commandments, that they may have the right to t…" at bounding box center [307, 89] width 581 height 94
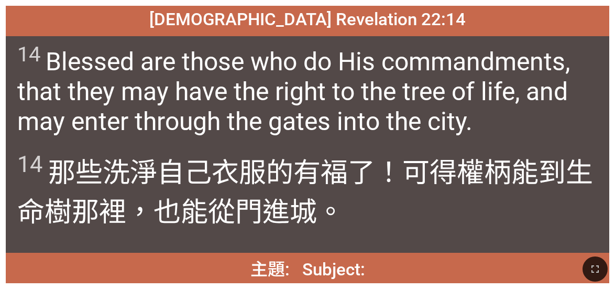
drag, startPoint x: 229, startPoint y: 53, endPoint x: 301, endPoint y: 253, distance: 211.9
click at [279, 4] on div "主題: Subject: 主題: Subject: 詩頌崇拜 詩頌崇拜 Hymnal Worship Hymnal Worship 405 啟示錄 Revel…" at bounding box center [307, 4] width 607 height 0
copy div "啟示錄 Revelation 22:14 啟示錄 Revelation 22:14 14 Blessed are those who do His comma…"
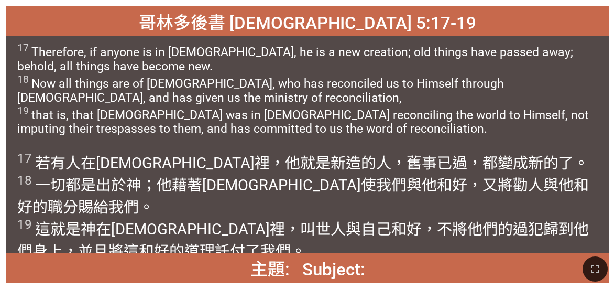
click at [279, 4] on div "哥林多後書 2 Corinthians 5:17-19 哥林多後書 2 Corinthians 5:17-19 17 Therefore, if anyone…" at bounding box center [307, 144] width 615 height 289
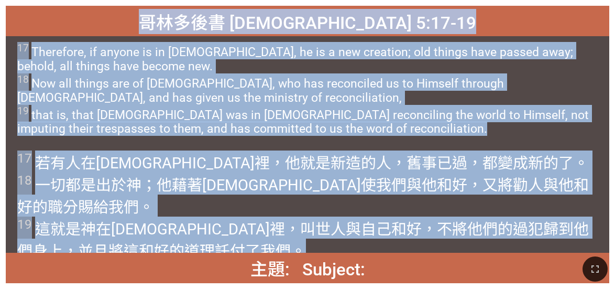
drag, startPoint x: 174, startPoint y: 232, endPoint x: 137, endPoint y: 19, distance: 216.0
click at [137, 19] on div "哥林多後書 2 Corinthians 5:17-19 哥林多後書 2 Corinthians 5:17-19 17 Therefore, if anyone…" at bounding box center [308, 144] width 604 height 277
copy div "哥林多後書 2 Corinthians 5:17-19 哥林多後書 2 Corinthians 5:17-19 17 Therefore, if anyone…"
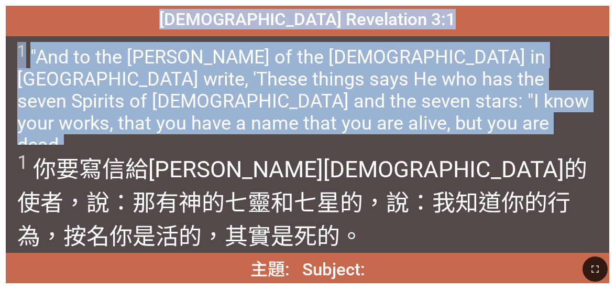
click at [279, 149] on div "1 你要寫信 給撒狄 教會 的使者 ，說 ：那有 神 的七 靈 和 七 星 的，說：我知道 你的 行為 ，按 名 你是活的 ，其實 是 死的 。" at bounding box center [308, 199] width 604 height 108
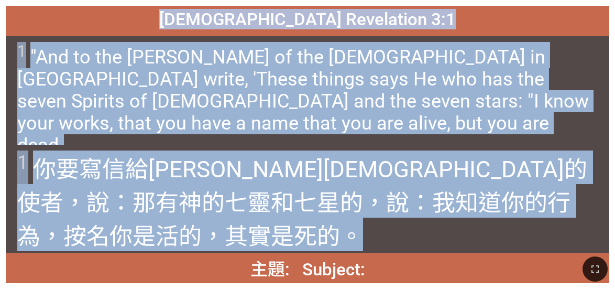
drag, startPoint x: 231, startPoint y: 19, endPoint x: 365, endPoint y: 236, distance: 255.3
click at [279, 223] on div "啟示錄 Revelation 3:1 啟示錄 Revelation 3:1 1 "And to the angel of the church in Sard…" at bounding box center [308, 144] width 604 height 277
copy div "啟示錄 Revelation 3:1 啟示錄 Revelation 3:1 1 "And to the angel of the church in Sard…"
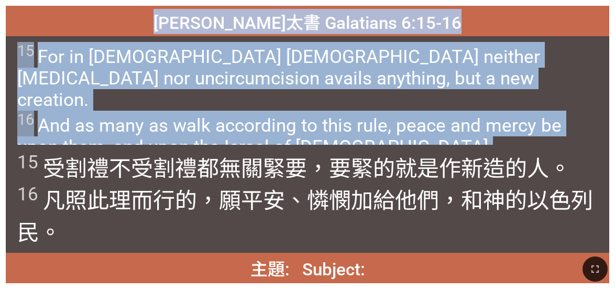
click at [279, 76] on span "15 For in Christ Jesus neither circumcision nor uncircumcision avails anything,…" at bounding box center [307, 99] width 581 height 115
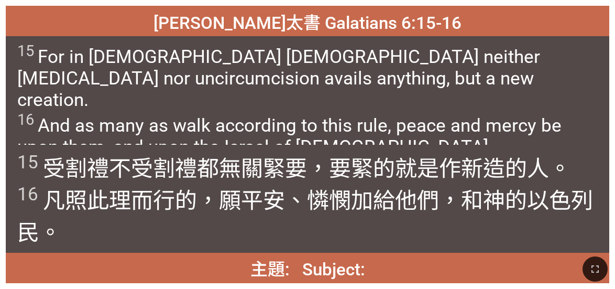
click at [88, 223] on span "15 受割禮 不受割禮 都無關 緊要 ，要緊的就是作新 造 的人。 16 凡 照此 理 而行 的，願平安 、憐憫 加給 他們 ，和 神 的以色列民 。" at bounding box center [307, 198] width 581 height 96
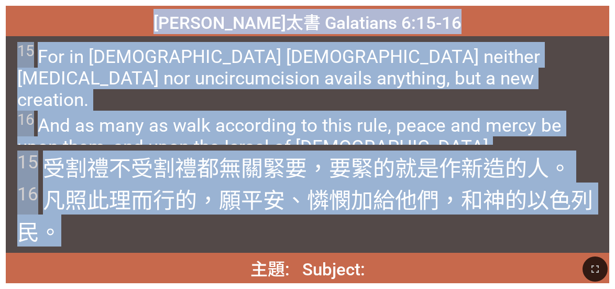
drag, startPoint x: 88, startPoint y: 232, endPoint x: 161, endPoint y: 27, distance: 218.2
click at [161, 27] on div "加拉太書 Galatians 6:15-16 加拉太書 Galatians 6:15-16 15 For in Christ Jesus neither ci…" at bounding box center [308, 144] width 604 height 277
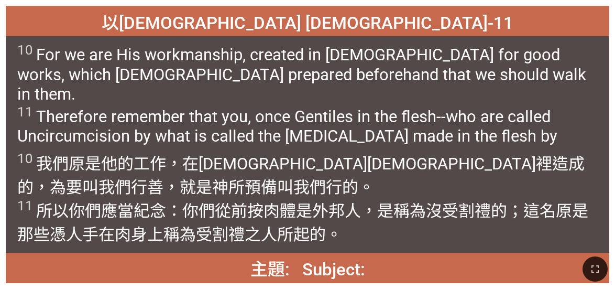
click at [141, 171] on wg846 "工作 ，在 基督 耶穌 裡造成 的，為要 叫我們行善 ，就是神 所預備 叫我們行 的。 11 所以 你們應當紀念 ：你們從前 按 肉體 是 外邦人 ，是稱為 …" at bounding box center [302, 199] width 571 height 90
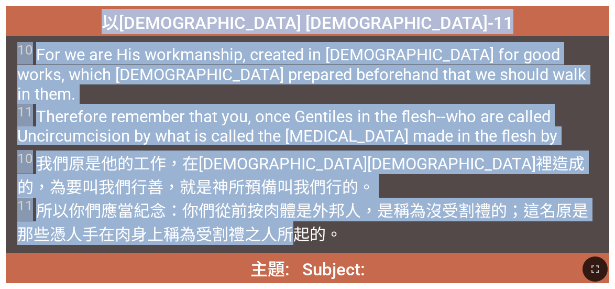
drag, startPoint x: 201, startPoint y: 21, endPoint x: 296, endPoint y: 230, distance: 229.4
click at [279, 223] on div "以弗所書 Ephesians 2:10-11 以弗所書 Ephesians 2:10-11 10 For we are His workmanship, cr…" at bounding box center [308, 144] width 604 height 277
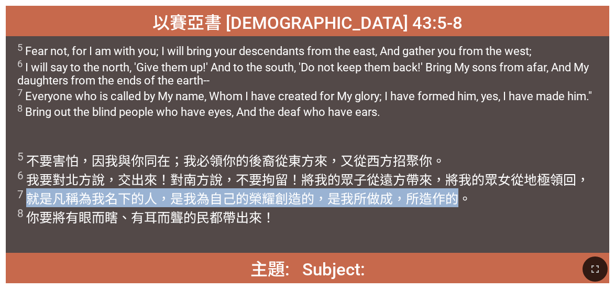
drag, startPoint x: 29, startPoint y: 198, endPoint x: 462, endPoint y: 203, distance: 433.0
click at [279, 203] on wh7097 "領回， 7 就是凡 稱為 我名 下的人，是我為自己的榮耀 創造 的，是我所做成 ，所造作 的。 8 你要將有 眼 而瞎 、有耳 而聾 的民 都帶出來 ！" at bounding box center [303, 198] width 572 height 53
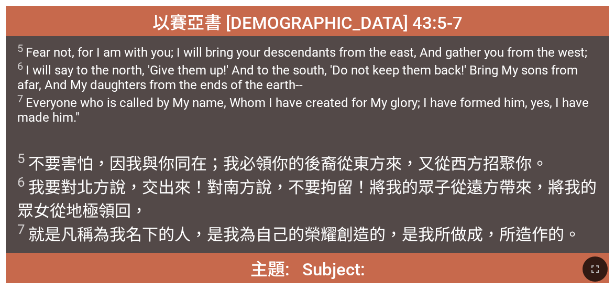
drag, startPoint x: 226, startPoint y: 20, endPoint x: 464, endPoint y: 254, distance: 333.2
click at [279, 4] on div "主題: Subject: 主題: Subject: 詩頌崇拜 詩頌崇拜 Hymnal Worship Hymnal Worship 405 以賽亞書 Isai…" at bounding box center [307, 4] width 607 height 0
click at [279, 126] on div "5 Fear not, for I am with you; I will bring your descendants from the east, And…" at bounding box center [308, 90] width 604 height 108
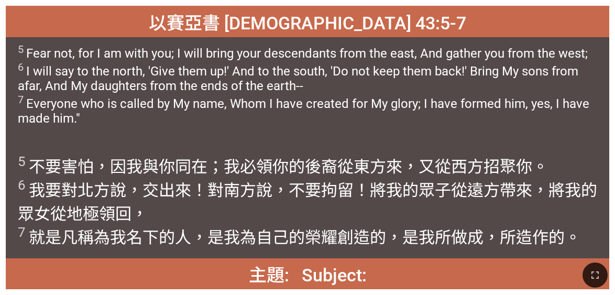
click at [40, 37] on div "5 Fear not, for I am with you; I will bring your descendants from the east, And…" at bounding box center [308, 92] width 604 height 111
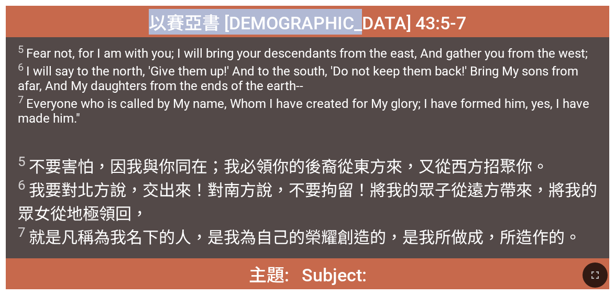
drag, startPoint x: 216, startPoint y: 21, endPoint x: 403, endPoint y: 29, distance: 186.8
click at [279, 29] on div "以賽亞書 Isaiah 43:5-7" at bounding box center [308, 21] width 604 height 31
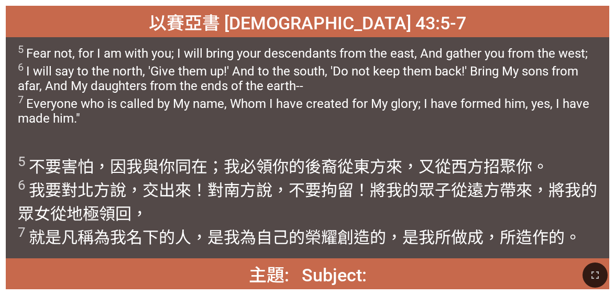
click at [24, 52] on span "5 Fear not, for I am with you; I will bring your descendants from the east, And…" at bounding box center [308, 84] width 580 height 83
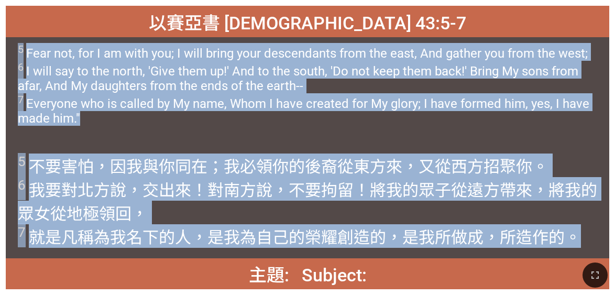
drag, startPoint x: 16, startPoint y: 48, endPoint x: 590, endPoint y: 230, distance: 602.0
click at [279, 223] on div "以賽亞書 Isaiah 43:5-7 以賽亞書 Isaiah 43:5-7 5 Fear not, for I am with you; I will bri…" at bounding box center [308, 148] width 604 height 284
drag, startPoint x: 590, startPoint y: 230, endPoint x: 535, endPoint y: 173, distance: 78.9
click at [279, 173] on wh6908 "。 6 我要對北方 說 ，交出來 ！對南方 說，不要拘留 ！將我的眾子 從遠方 帶來 ，將我的眾女 從地 極 領回， 7 就是凡 稱為 我名 下的人，是我為自…" at bounding box center [308, 202] width 580 height 90
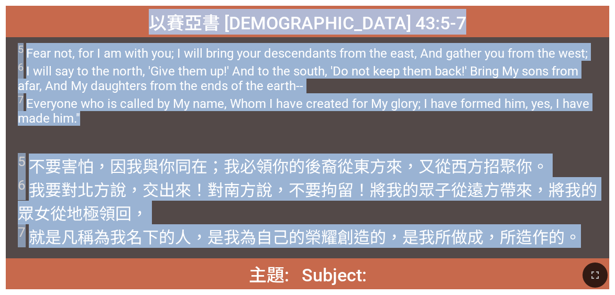
drag, startPoint x: 575, startPoint y: 238, endPoint x: 139, endPoint y: 32, distance: 482.0
click at [139, 32] on div "以賽亞書 Isaiah 43:5-7 以賽亞書 Isaiah 43:5-7 5 Fear not, for I am with you; I will bri…" at bounding box center [308, 148] width 604 height 284
